Goal: Task Accomplishment & Management: Complete application form

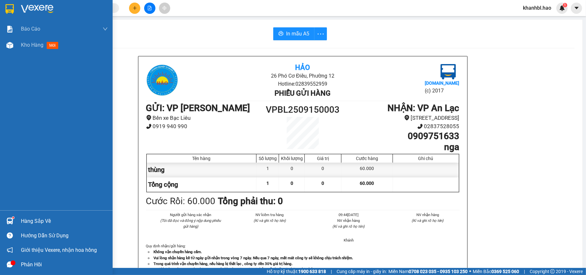
click at [6, 6] on img at bounding box center [9, 9] width 8 height 10
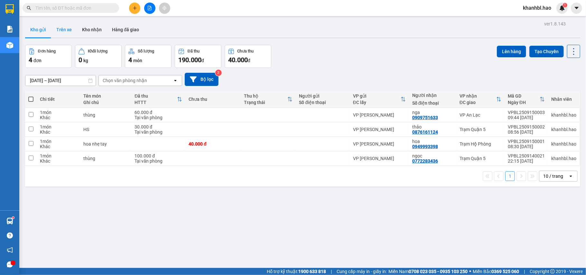
click at [67, 32] on button "Trên xe" at bounding box center [64, 29] width 26 height 15
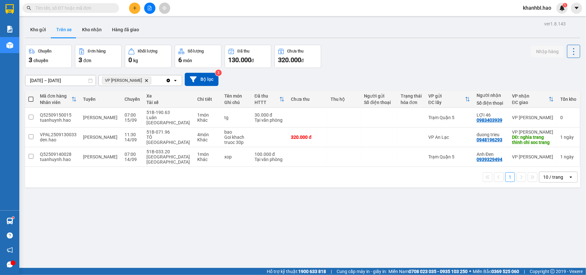
click at [32, 96] on label at bounding box center [30, 99] width 5 height 6
click at [31, 96] on input "checkbox" at bounding box center [31, 96] width 0 height 0
checkbox input "true"
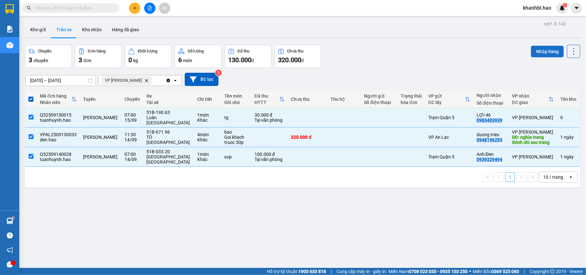
click at [538, 52] on button "Nhập hàng" at bounding box center [547, 52] width 33 height 12
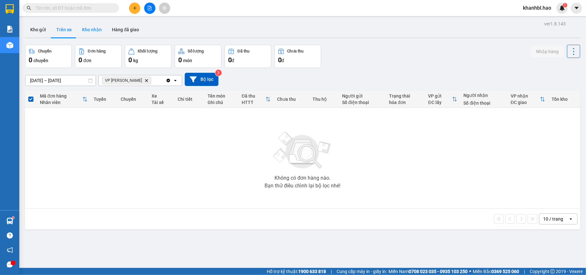
click at [93, 35] on button "Kho nhận" at bounding box center [92, 29] width 30 height 15
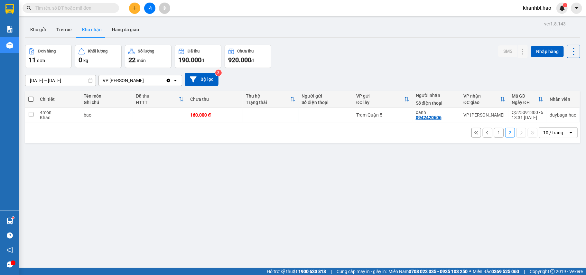
click at [505, 131] on button "2" at bounding box center [510, 133] width 10 height 10
click at [494, 133] on button "1" at bounding box center [499, 133] width 10 height 10
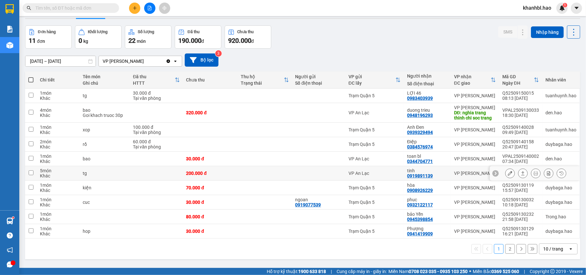
scroll to position [30, 0]
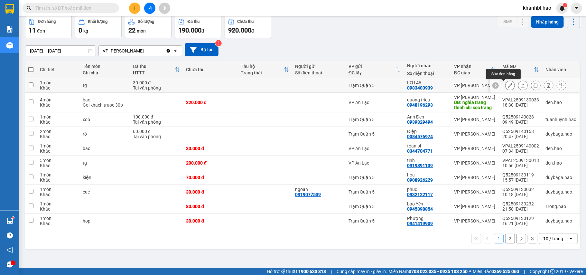
click at [507, 85] on icon at bounding box center [509, 85] width 5 height 5
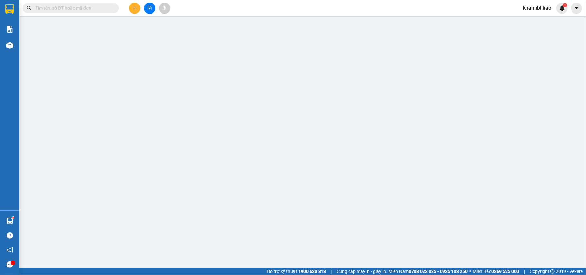
type input "0983403939"
type input "LỢI 46"
type input "30.000"
type input "0"
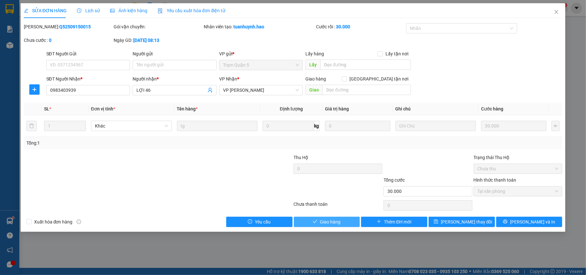
drag, startPoint x: 332, startPoint y: 222, endPoint x: 344, endPoint y: 210, distance: 16.6
click at [332, 222] on span "Giao hàng" at bounding box center [330, 221] width 21 height 7
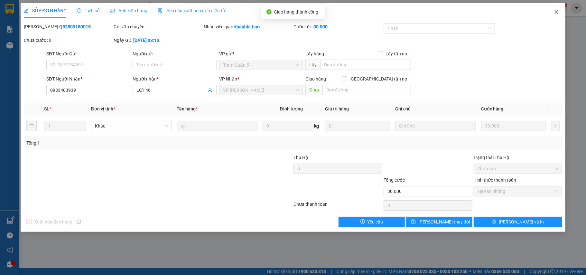
click at [554, 11] on icon "close" at bounding box center [555, 11] width 5 height 5
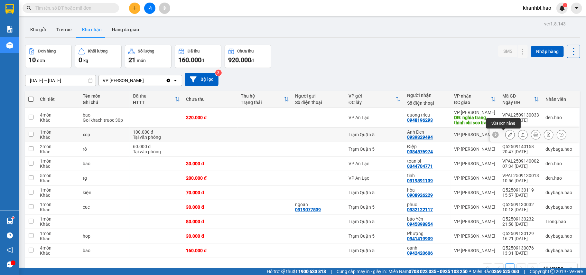
click at [507, 135] on icon at bounding box center [509, 134] width 5 height 5
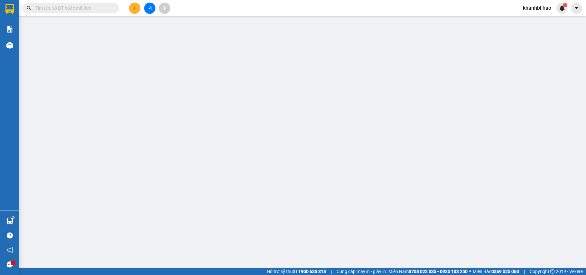
type input "0939329494"
type input "Anh Đen"
type input "100.000"
type input "0"
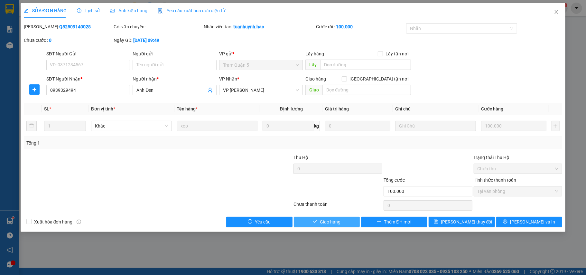
drag, startPoint x: 335, startPoint y: 222, endPoint x: 344, endPoint y: 218, distance: 10.0
click at [335, 222] on span "Giao hàng" at bounding box center [330, 221] width 21 height 7
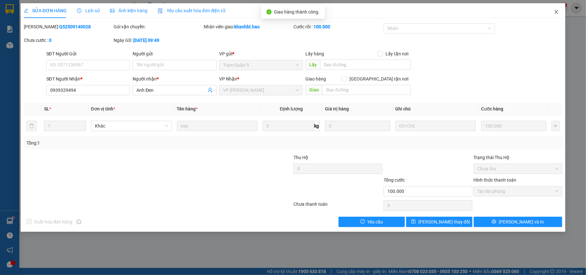
click at [555, 12] on icon "close" at bounding box center [555, 11] width 5 height 5
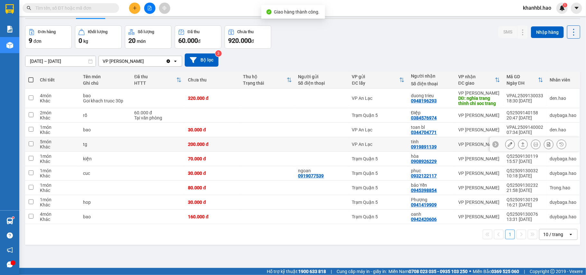
scroll to position [30, 0]
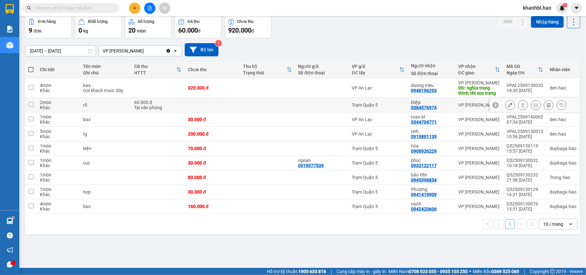
click at [507, 105] on icon at bounding box center [509, 105] width 5 height 5
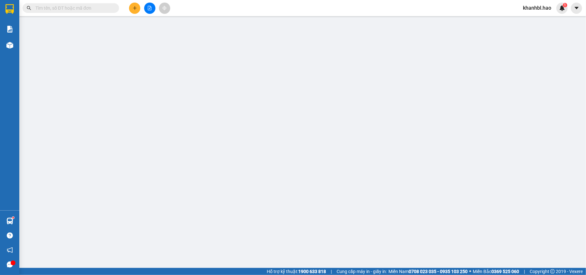
type input "0384576974"
type input "Điệp"
type input "60.000"
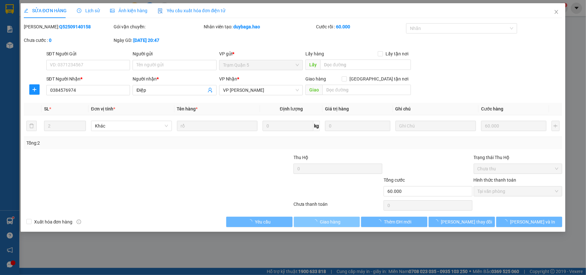
click at [329, 219] on span "Giao hàng" at bounding box center [330, 221] width 21 height 7
click at [329, 222] on span "Giao hàng" at bounding box center [330, 221] width 21 height 7
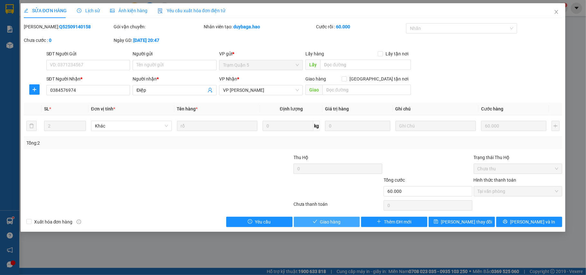
click at [327, 221] on span "Giao hàng" at bounding box center [330, 221] width 21 height 7
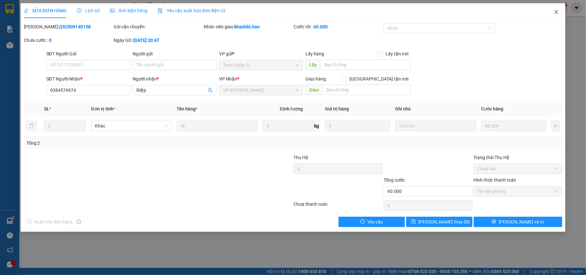
click at [555, 11] on icon "close" at bounding box center [556, 12] width 4 height 4
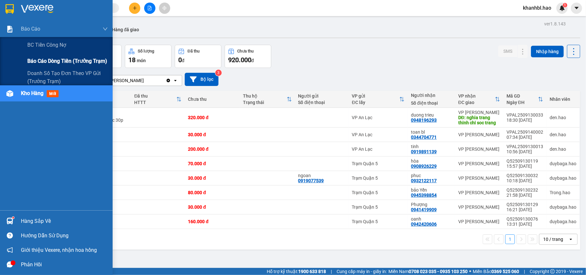
click at [45, 60] on span "Báo cáo dòng tiền (trưởng trạm)" at bounding box center [67, 61] width 80 height 8
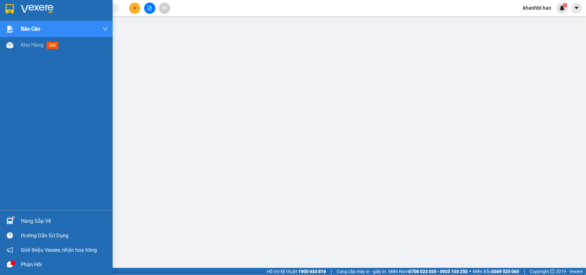
click at [9, 9] on img at bounding box center [9, 9] width 8 height 10
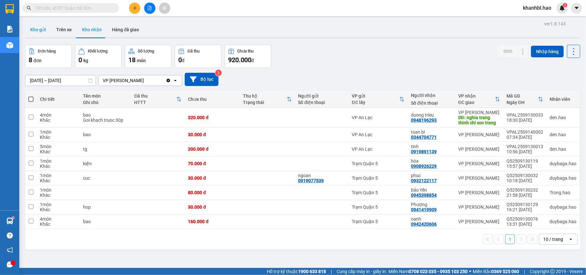
click at [39, 27] on button "Kho gửi" at bounding box center [38, 29] width 26 height 15
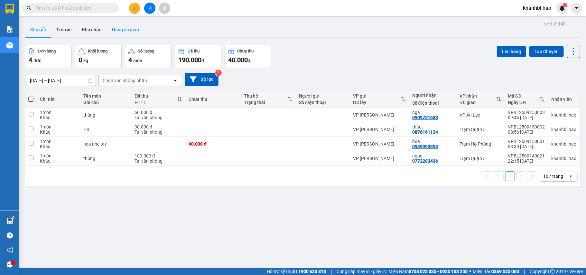
click at [115, 31] on button "Hàng đã giao" at bounding box center [125, 29] width 37 height 15
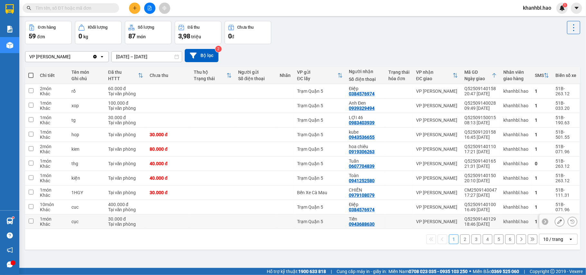
scroll to position [30, 0]
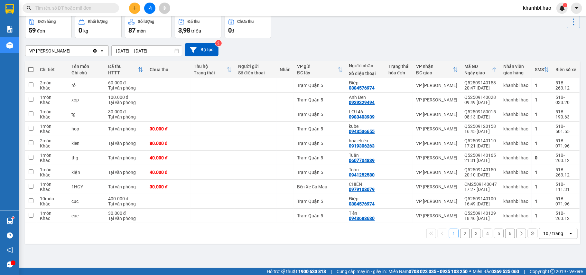
click at [460, 234] on button "2" at bounding box center [465, 233] width 10 height 10
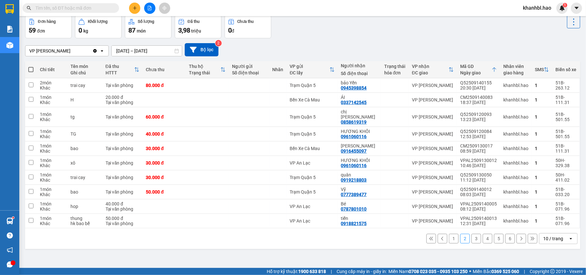
click at [449, 236] on button "1" at bounding box center [454, 238] width 10 height 10
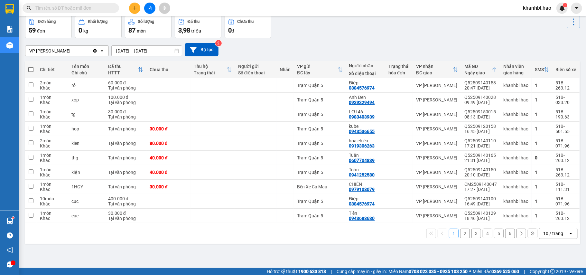
click at [460, 235] on button "2" at bounding box center [465, 233] width 10 height 10
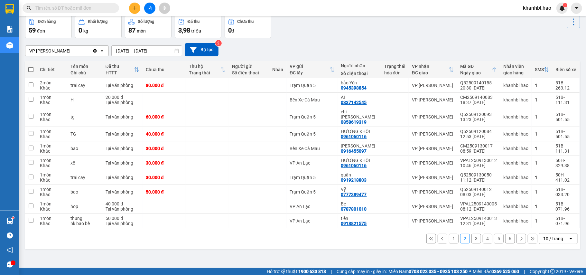
click at [449, 236] on button "1" at bounding box center [454, 238] width 10 height 10
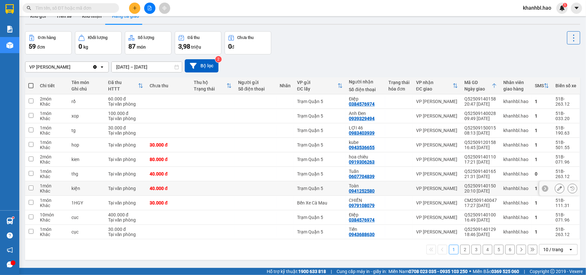
scroll to position [0, 0]
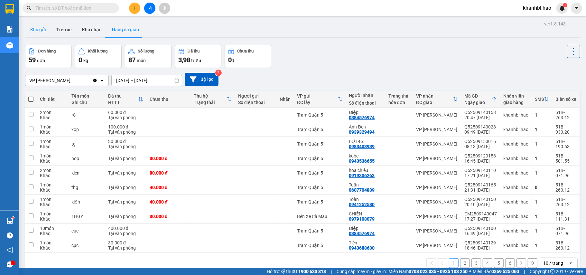
click at [40, 30] on button "Kho gửi" at bounding box center [38, 29] width 26 height 15
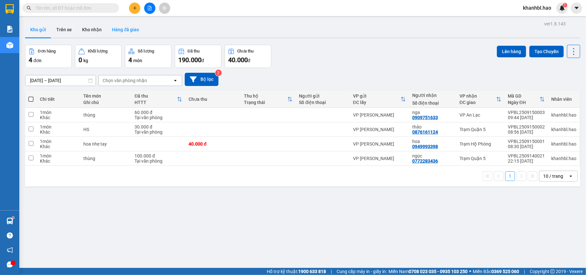
click at [119, 32] on button "Hàng đã giao" at bounding box center [125, 29] width 37 height 15
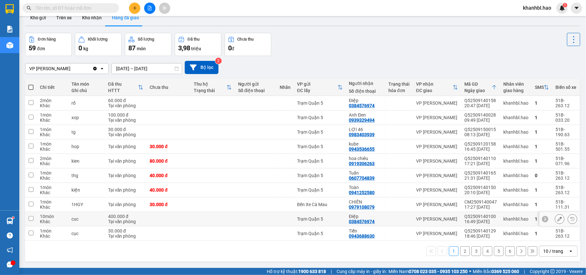
scroll to position [30, 0]
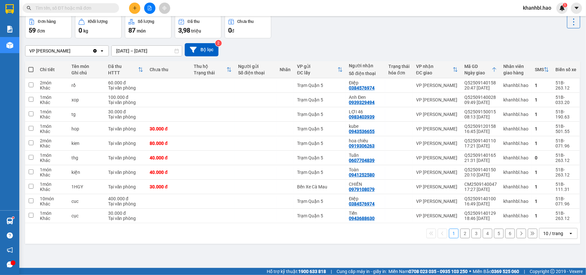
click at [460, 236] on button "2" at bounding box center [465, 233] width 10 height 10
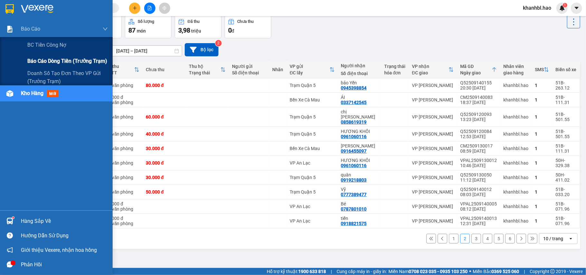
click at [47, 58] on span "Báo cáo dòng tiền (trưởng trạm)" at bounding box center [67, 61] width 80 height 8
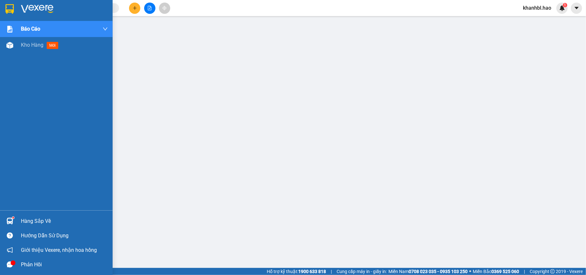
click at [11, 11] on img at bounding box center [9, 9] width 8 height 10
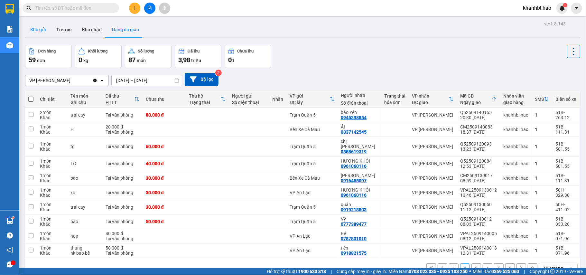
click at [36, 32] on button "Kho gửi" at bounding box center [38, 29] width 26 height 15
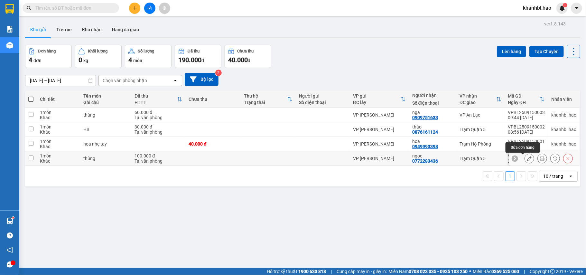
click at [527, 159] on icon at bounding box center [529, 158] width 5 height 5
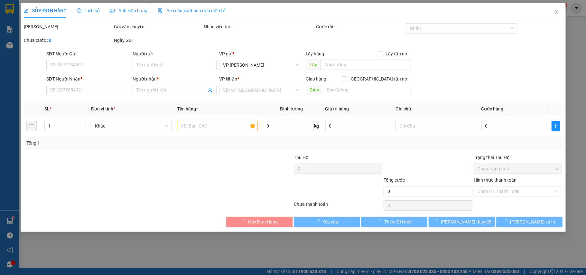
type input "0772283436"
type input "ngọc"
type input "100.000"
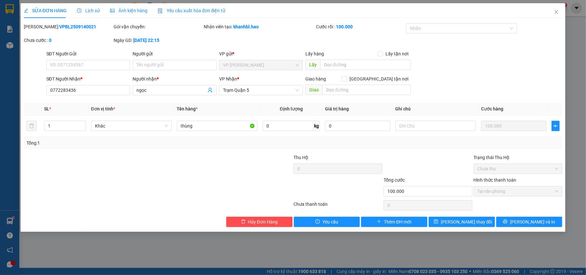
click at [93, 12] on span "Lịch sử" at bounding box center [88, 10] width 23 height 5
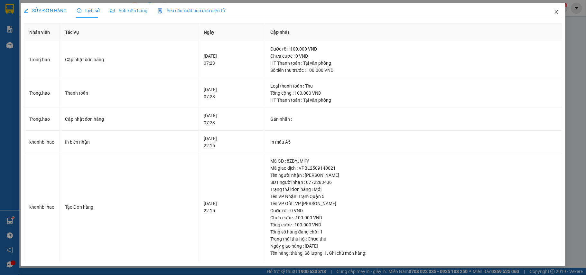
click at [557, 12] on icon "close" at bounding box center [555, 11] width 5 height 5
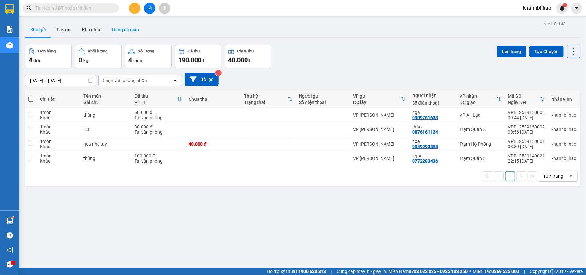
click at [120, 28] on button "Hàng đã giao" at bounding box center [125, 29] width 37 height 15
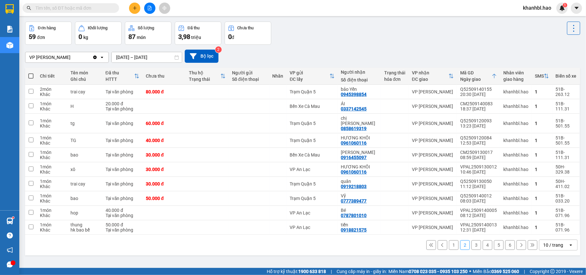
scroll to position [30, 0]
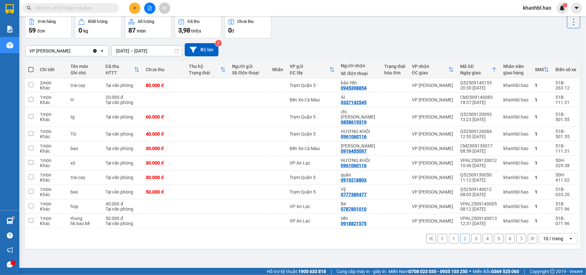
click at [450, 234] on button "1" at bounding box center [454, 238] width 10 height 10
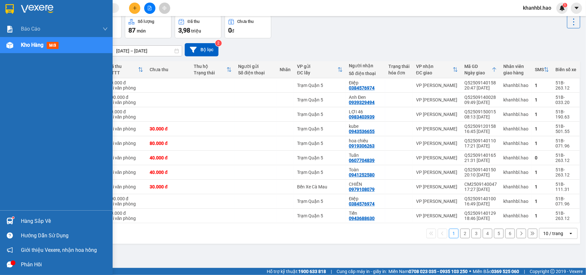
click at [8, 10] on img at bounding box center [9, 9] width 8 height 10
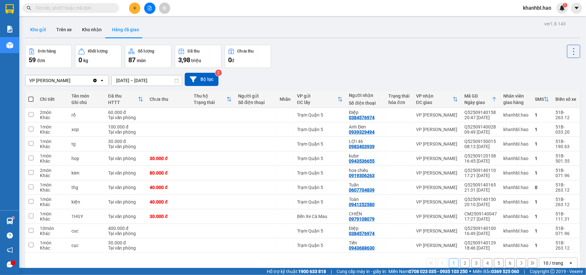
click at [34, 31] on button "Kho gửi" at bounding box center [38, 29] width 26 height 15
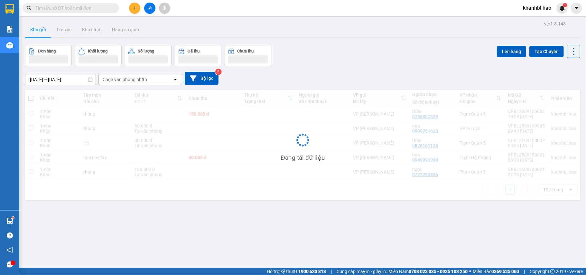
click at [34, 31] on button "Kho gửi" at bounding box center [38, 29] width 26 height 15
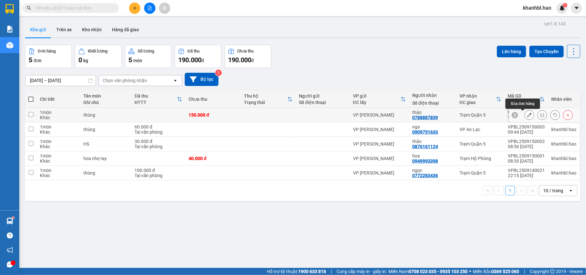
click at [527, 114] on icon at bounding box center [529, 115] width 5 height 5
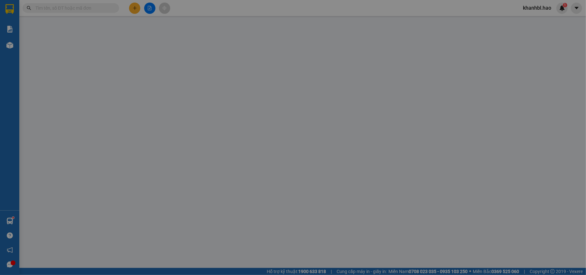
type input "0788887839"
type input "thảo"
type input "150.000"
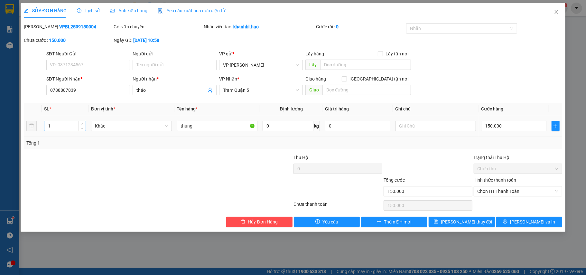
click at [72, 127] on input "1" at bounding box center [64, 126] width 41 height 10
type input "2"
click at [89, 156] on div at bounding box center [113, 165] width 180 height 23
click at [521, 221] on button "[PERSON_NAME] và In" at bounding box center [529, 221] width 66 height 10
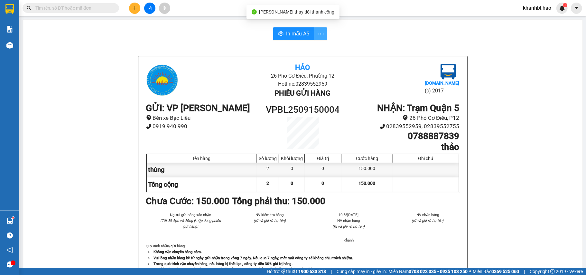
drag, startPoint x: 317, startPoint y: 34, endPoint x: 317, endPoint y: 38, distance: 3.5
click at [318, 34] on icon "more" at bounding box center [320, 33] width 6 height 1
click at [313, 48] on div "In mẫu A5 theo số lượng (2)" at bounding box center [292, 47] width 56 height 7
click at [296, 35] on span "In mẫu A5" at bounding box center [297, 34] width 23 height 8
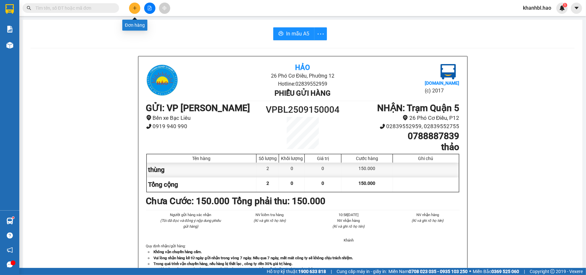
click at [136, 11] on button at bounding box center [134, 8] width 11 height 11
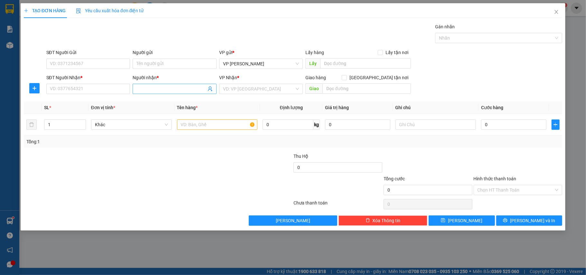
click at [160, 88] on input "Người nhận *" at bounding box center [171, 88] width 70 height 7
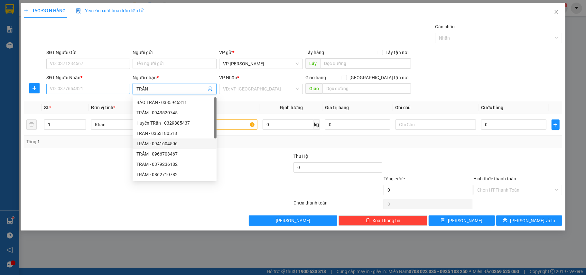
type input "TRÂN"
click at [93, 89] on input "SĐT Người Nhận *" at bounding box center [88, 89] width 84 height 10
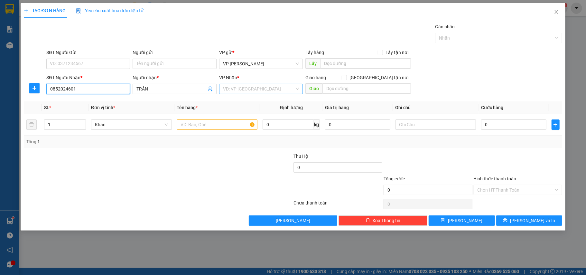
type input "0852024601"
click at [265, 89] on input "search" at bounding box center [259, 89] width 72 height 10
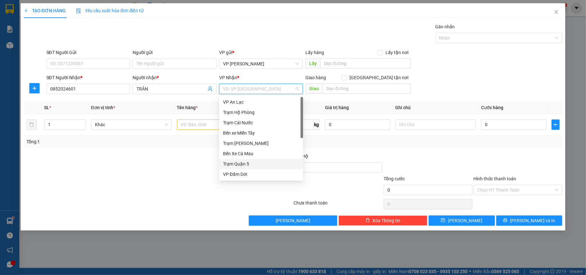
click at [249, 163] on div "Trạm Quận 5" at bounding box center [261, 163] width 76 height 7
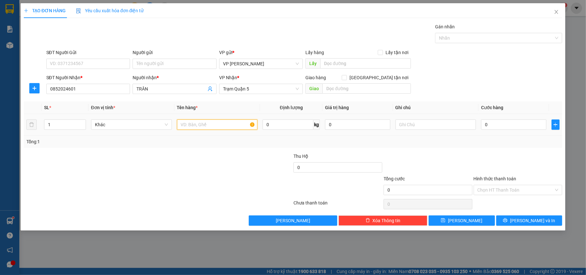
click at [225, 127] on input "text" at bounding box center [217, 124] width 81 height 10
type input "HS"
click at [511, 128] on input "0" at bounding box center [513, 124] width 65 height 10
click at [512, 126] on input "0" at bounding box center [513, 124] width 65 height 10
type input "0.003"
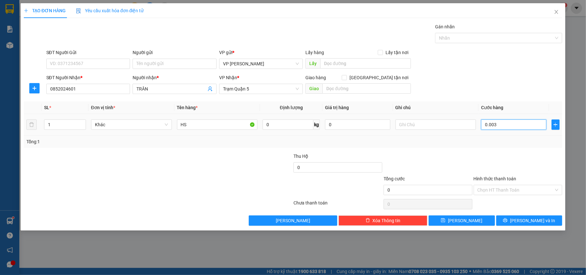
type input "3"
type input "00.030"
type input "30"
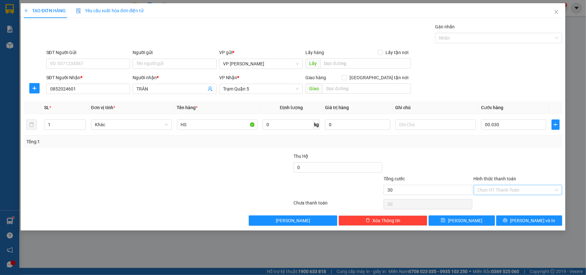
click at [519, 191] on input "Hình thức thanh toán" at bounding box center [515, 190] width 77 height 10
type input "30.000"
click at [506, 206] on div "Tại văn phòng" at bounding box center [517, 203] width 81 height 7
type input "0"
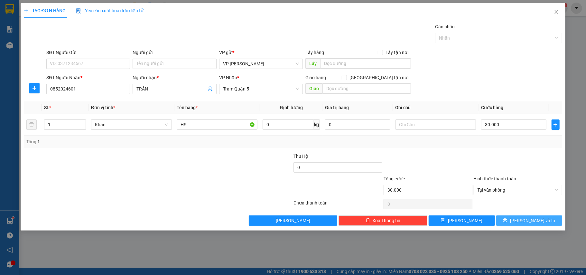
click at [518, 217] on button "[PERSON_NAME] và In" at bounding box center [529, 220] width 66 height 10
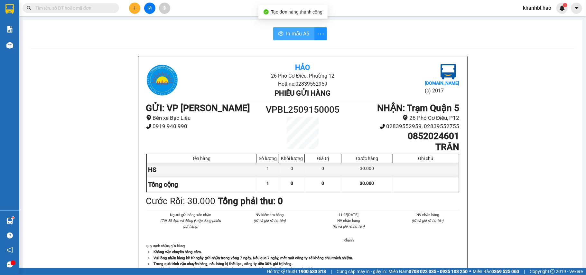
click at [303, 33] on span "In mẫu A5" at bounding box center [297, 34] width 23 height 8
click at [134, 9] on icon "plus" at bounding box center [134, 8] width 5 height 5
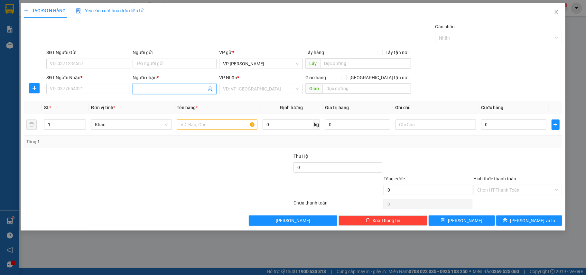
drag, startPoint x: 147, startPoint y: 94, endPoint x: 151, endPoint y: 92, distance: 4.2
click at [148, 94] on span at bounding box center [174, 89] width 84 height 10
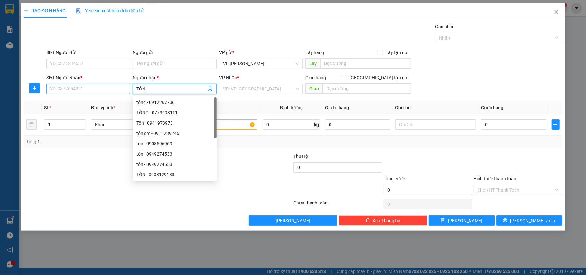
type input "TÔN"
click at [80, 92] on input "SĐT Người Nhận *" at bounding box center [88, 89] width 84 height 10
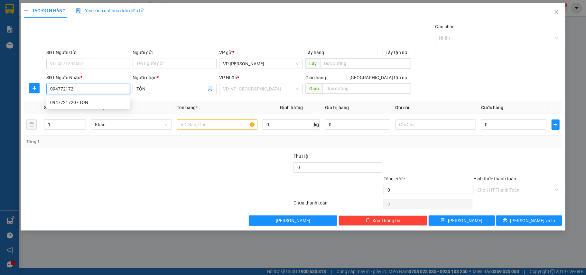
type input "0947721720"
click at [74, 99] on div "0947721720 - TON" at bounding box center [88, 102] width 76 height 7
type input "TON"
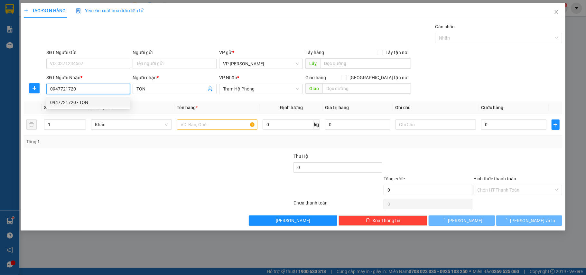
type input "30.000"
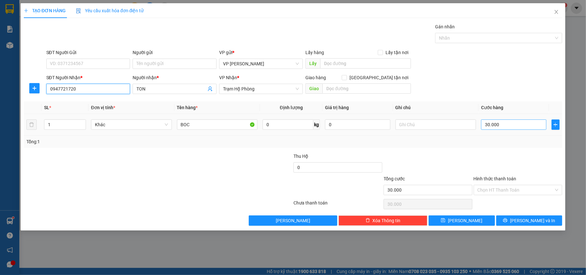
type input "0947721720"
click at [503, 127] on input "30.000" at bounding box center [513, 124] width 65 height 10
type input "0"
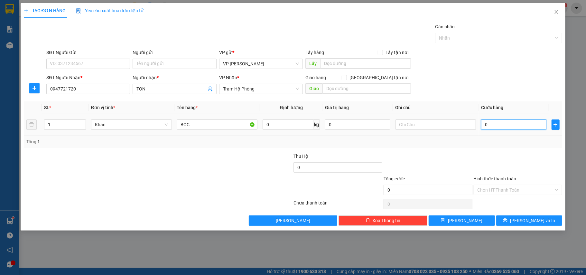
type input "002"
type input "2"
type input "0.020"
type input "20"
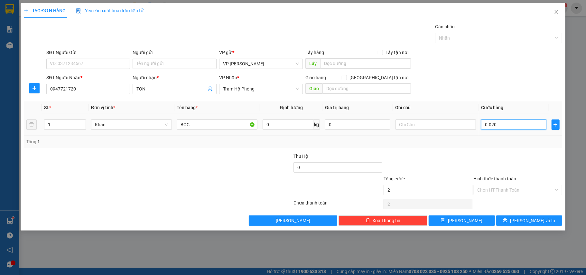
type input "20"
type input "0.020"
click at [506, 190] on input "Hình thức thanh toán" at bounding box center [515, 190] width 77 height 10
type input "20.000"
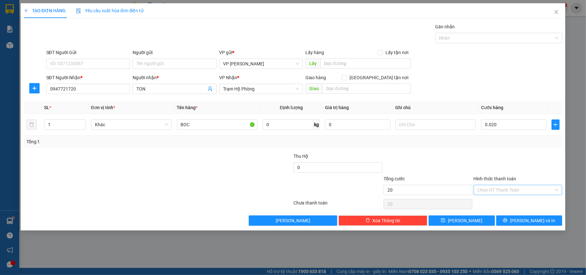
type input "20.000"
drag, startPoint x: 503, startPoint y: 202, endPoint x: 513, endPoint y: 209, distance: 12.0
click at [503, 202] on div "Tại văn phòng" at bounding box center [517, 203] width 81 height 7
click at [533, 222] on span "[PERSON_NAME] và In" at bounding box center [532, 220] width 45 height 7
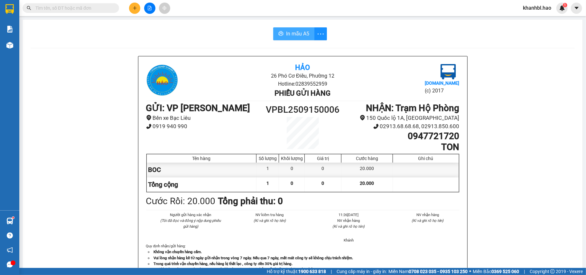
click at [300, 32] on span "In mẫu A5" at bounding box center [297, 34] width 23 height 8
click at [133, 7] on icon "plus" at bounding box center [134, 8] width 5 height 5
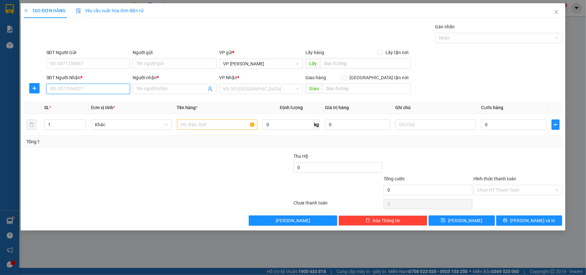
click at [99, 92] on input "SĐT Người Nhận *" at bounding box center [88, 89] width 84 height 10
type input "0933804"
click at [73, 103] on div "0933804797 - ly" at bounding box center [88, 102] width 76 height 7
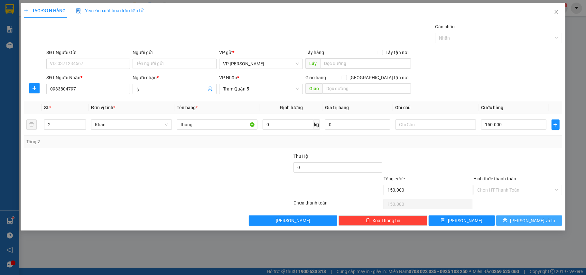
click at [533, 220] on span "[PERSON_NAME] và In" at bounding box center [532, 220] width 45 height 7
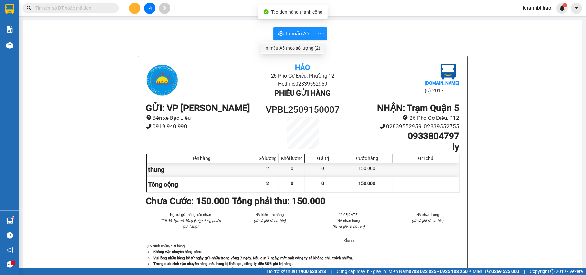
click at [317, 48] on div "In mẫu A5 theo số lượng (2)" at bounding box center [292, 47] width 56 height 7
